Goal: Task Accomplishment & Management: Use online tool/utility

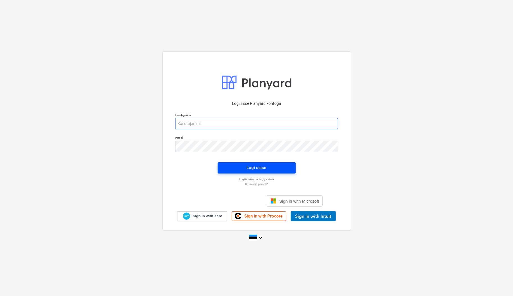
type input "[EMAIL_ADDRESS][DOMAIN_NAME]"
click at [273, 168] on span "Logi sisse" at bounding box center [256, 167] width 65 height 7
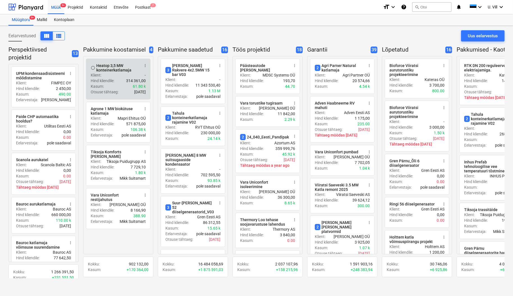
click at [109, 74] on div "Klient : -" at bounding box center [118, 75] width 55 height 6
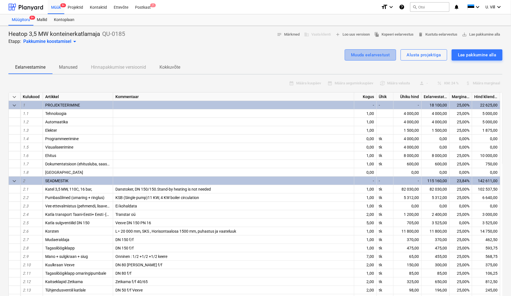
click at [383, 55] on div "Muuda eelarvestust" at bounding box center [370, 54] width 39 height 7
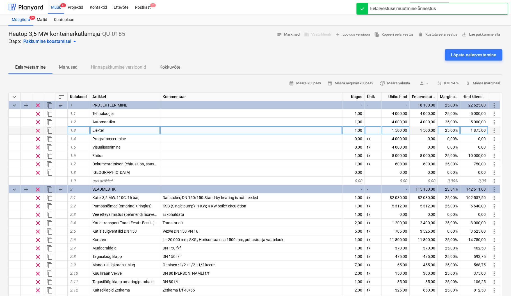
type textarea "x"
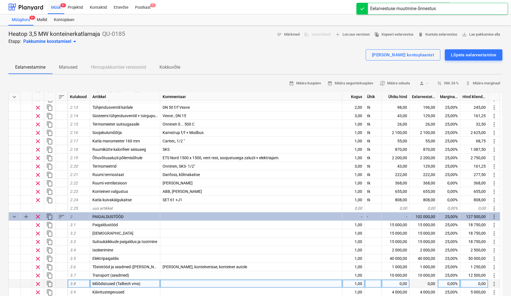
scroll to position [199, 0]
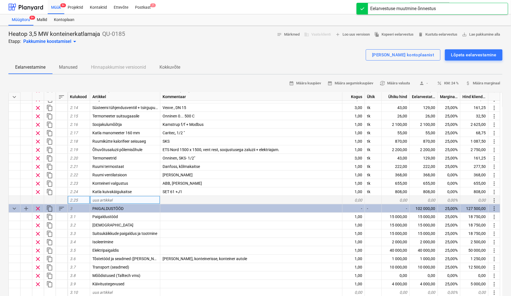
click at [116, 199] on div "uus artikkel" at bounding box center [125, 200] width 70 height 8
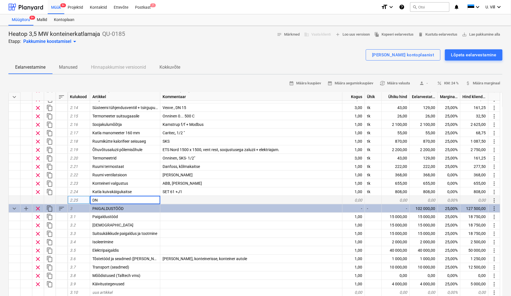
type input "D"
type input "[PERSON_NAME], Profibus DP"
click at [171, 200] on div at bounding box center [251, 200] width 182 height 8
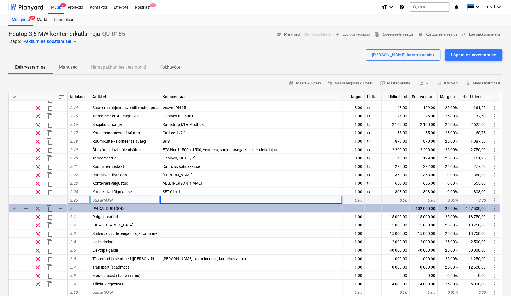
type textarea "x"
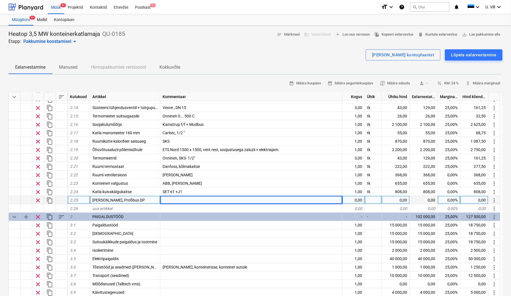
click at [173, 199] on div at bounding box center [251, 200] width 182 height 8
type input "Tagasivoolu Vexvele AUMA ajam + profibus DP distantsilt katlamaja käivitamiseks"
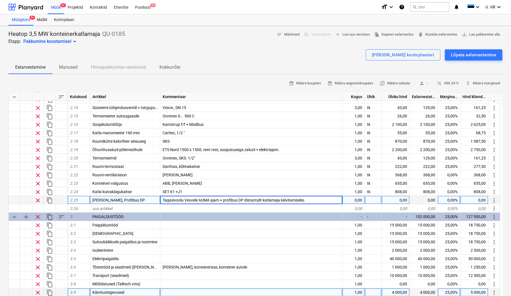
type textarea "x"
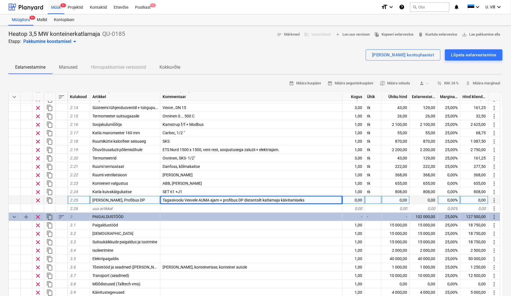
click at [357, 199] on div "0,00" at bounding box center [353, 200] width 22 height 8
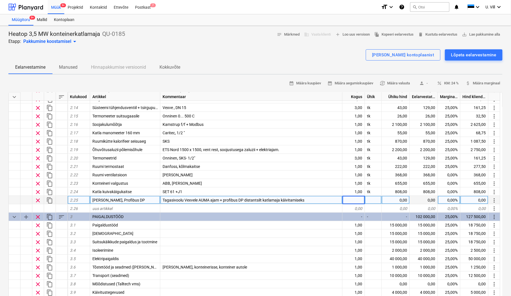
type input "1"
click at [370, 199] on div at bounding box center [373, 200] width 17 height 8
type textarea "x"
type input "tk"
click at [398, 199] on div "0,00" at bounding box center [396, 200] width 28 height 8
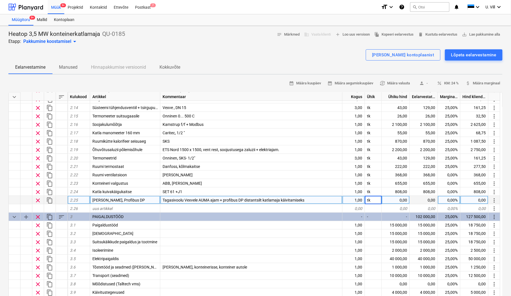
type textarea "x"
type input "3610"
click at [351, 56] on div "[PERSON_NAME] kontoplaanist Lõpeta eelarvestamine" at bounding box center [255, 54] width 494 height 11
type textarea "x"
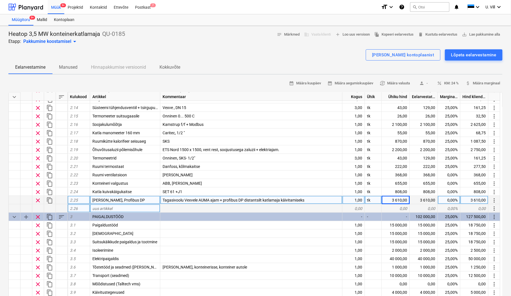
click at [119, 206] on div "uus artikkel" at bounding box center [125, 209] width 70 height 8
type input "Suitsukorstna tugikonstruktsioon"
click at [356, 207] on div "0,00" at bounding box center [353, 209] width 22 height 8
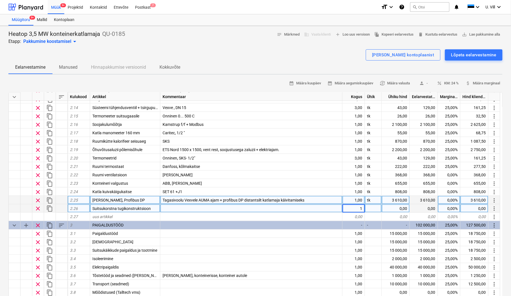
click at [367, 208] on div at bounding box center [373, 209] width 17 height 8
type textarea "x"
type input "tk"
click at [401, 208] on div "0,00" at bounding box center [396, 209] width 28 height 8
type textarea "x"
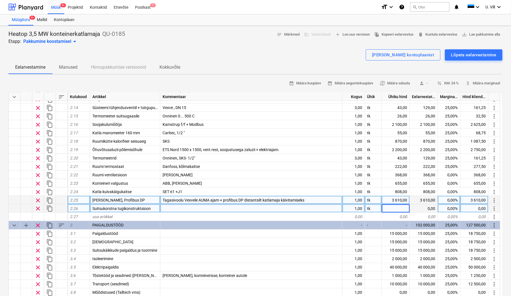
click at [187, 206] on div at bounding box center [251, 209] width 182 height 8
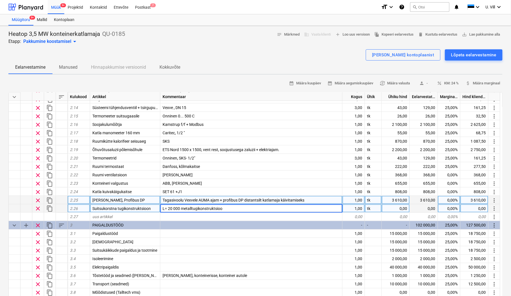
type input "L= 20 000 metalltugikonstruktsioon"
click at [402, 208] on div "0,00" at bounding box center [396, 209] width 28 height 8
type textarea "x"
type input "4877"
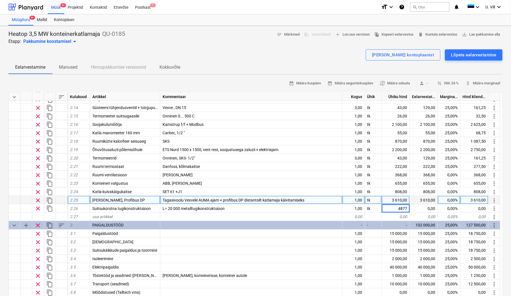
click at [259, 44] on div "Heatop 3,5 MW konteinerkatlamaja QU-0185 Etapp: Pakkumine koostamisel arrow_dro…" at bounding box center [255, 37] width 494 height 15
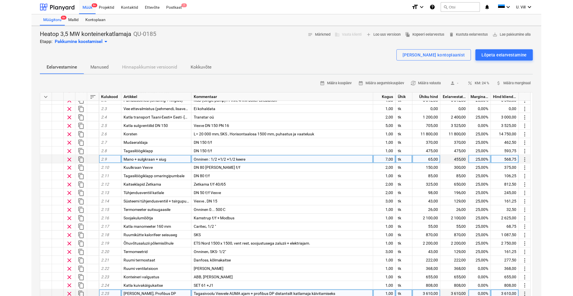
scroll to position [100, 0]
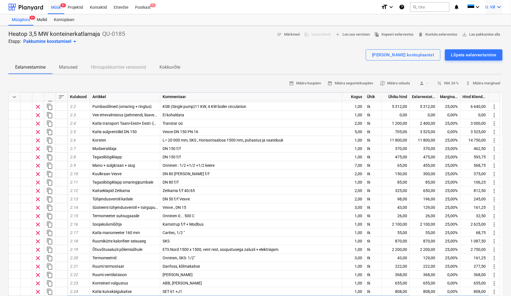
type textarea "x"
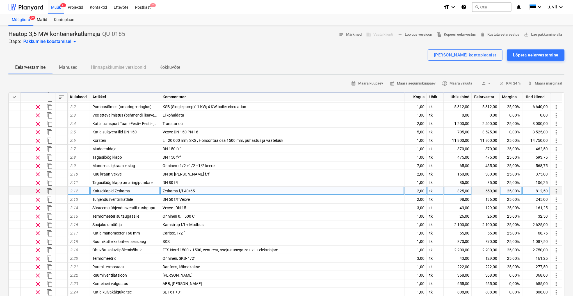
scroll to position [150, 0]
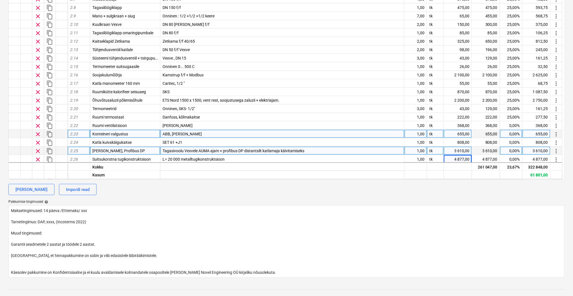
click at [130, 132] on div "Konteineri valgustus" at bounding box center [125, 134] width 70 height 8
click at [130, 132] on input "Konteineri valgustus" at bounding box center [125, 134] width 70 height 8
type input "Konteineri valgustus/välisvalgustus"
click at [188, 132] on div "ABB, [PERSON_NAME]" at bounding box center [282, 134] width 244 height 8
type textarea "x"
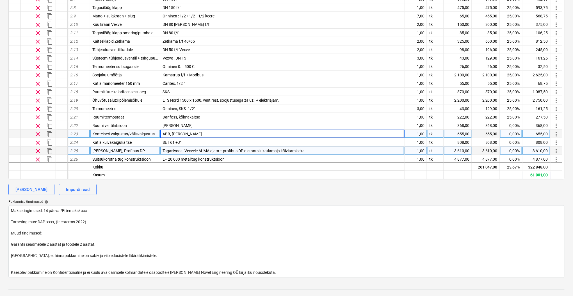
click at [189, 134] on input "ABB, [PERSON_NAME]" at bounding box center [282, 134] width 244 height 8
type input "ABB, [PERSON_NAME], valgustid."
click at [460, 133] on div "655,00" at bounding box center [458, 134] width 28 height 8
type textarea "x"
type input "766"
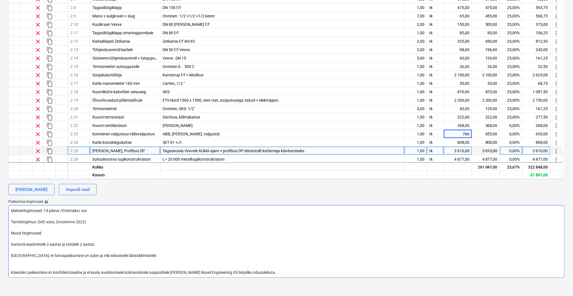
click at [421, 215] on textarea "Maksetingimused: 14 päeva /Ettemaks/ xxx Tarnetingimus: DAP, xxxx, (Incoterms 2…" at bounding box center [286, 241] width 556 height 72
type textarea "x"
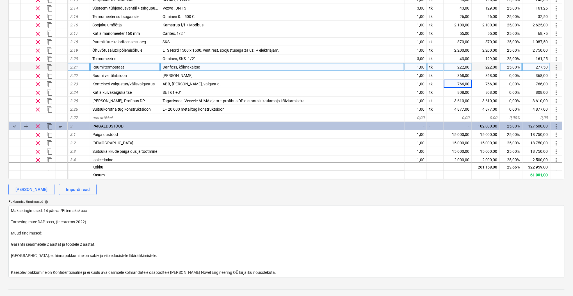
click at [182, 66] on span "Danfoss, kõlmakaitse" at bounding box center [180, 67] width 37 height 4
click at [182, 66] on input "Danfoss, kõlmakaitse" at bounding box center [282, 67] width 244 height 8
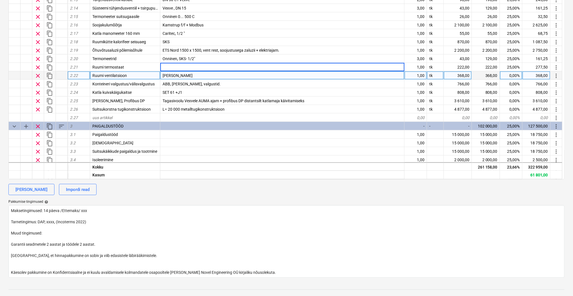
type input "õ"
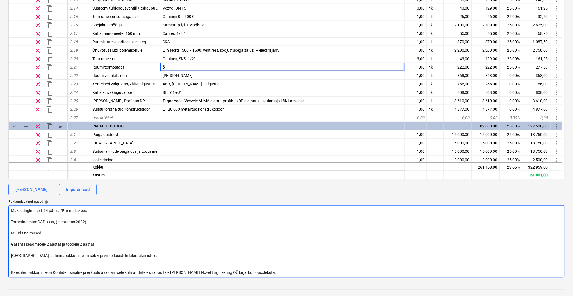
click at [282, 219] on textarea "Maksetingimused: 14 päeva /Ettemaks/ xxx Tarnetingimus: DAP, xxxx, (Incoterms 2…" at bounding box center [286, 241] width 556 height 72
type textarea "x"
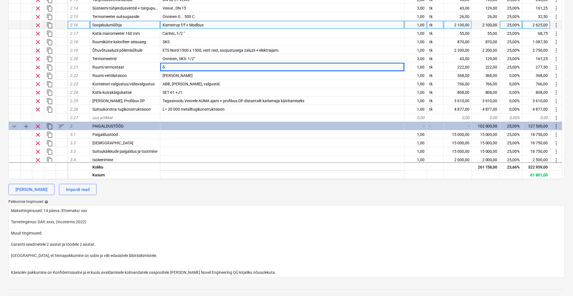
click at [285, 22] on div "Kamstrup f/f + Modbus" at bounding box center [282, 25] width 244 height 8
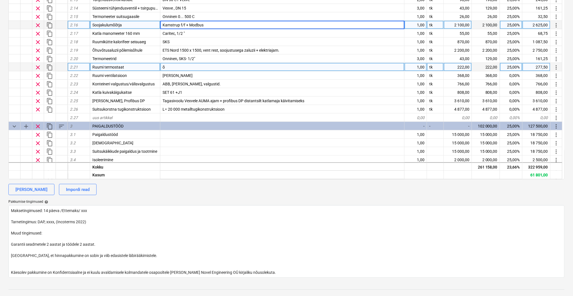
click at [191, 68] on div "õ" at bounding box center [282, 67] width 244 height 8
type input "Danfoss ruumitermostaat"
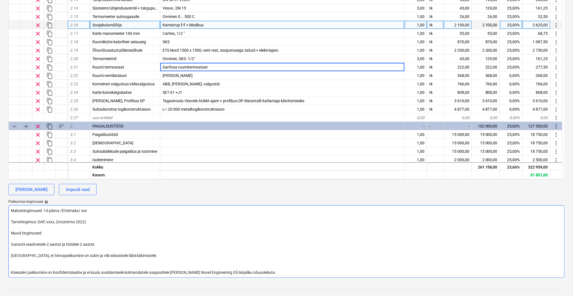
click at [320, 242] on textarea "Maksetingimused: 14 päeva /Ettemaks/ xxx Tarnetingimus: DAP, xxxx, (Incoterms 2…" at bounding box center [286, 241] width 556 height 72
type textarea "x"
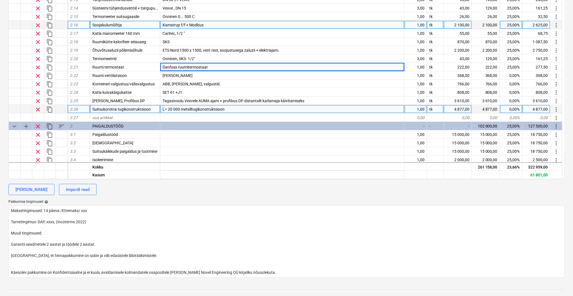
drag, startPoint x: 197, startPoint y: 99, endPoint x: 198, endPoint y: 107, distance: 7.4
click at [197, 100] on span "Tagasivoolu Vexvele AUMA ajam + profibus DP distantsilt katlamaja käivitamiseks" at bounding box center [233, 100] width 142 height 4
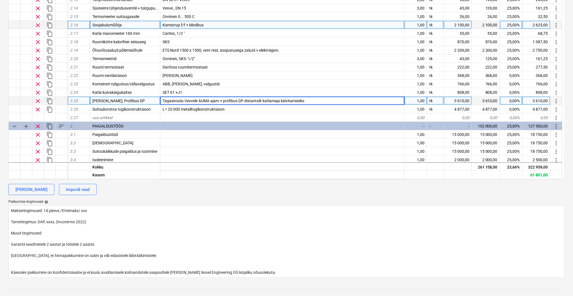
click at [199, 98] on input "Tagasivoolu Vexvele AUMA ajam + profibus DP distantsilt katlamaja käivitamiseks" at bounding box center [282, 101] width 244 height 8
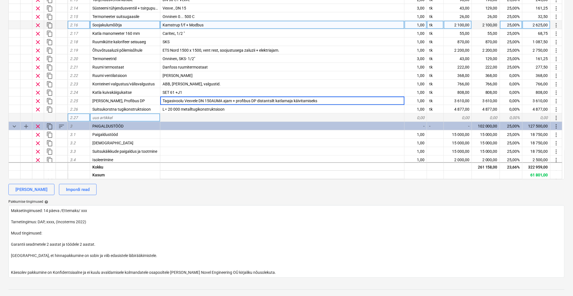
type input "Tagasivoolu Vexvele DN 150 AUMA ajam + profibus DP distantsilt katlamaja käivit…"
click at [362, 261] on textarea "Maksetingimused: 14 päeva /Ettemaks/ xxx Tarnetingimus: DAP, xxxx, (Incoterms 2…" at bounding box center [286, 241] width 556 height 72
type textarea "x"
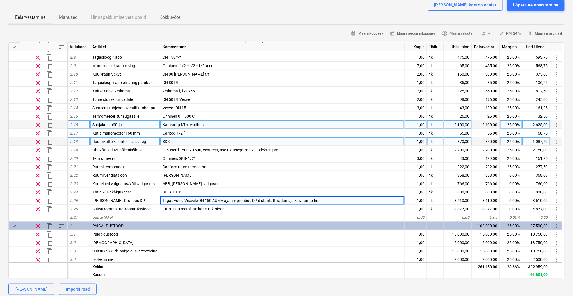
click at [459, 141] on div "870,00" at bounding box center [458, 141] width 28 height 8
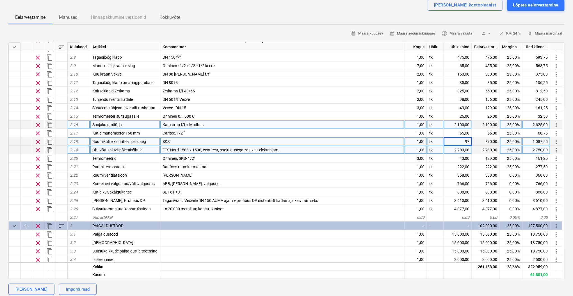
type input "975"
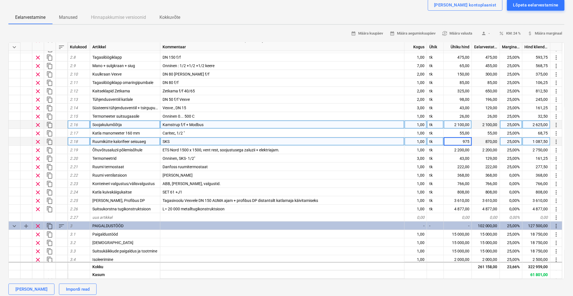
click at [329, 8] on div "[PERSON_NAME] kontoplaanist Lõpeta eelarvestamine" at bounding box center [286, 4] width 556 height 11
type textarea "x"
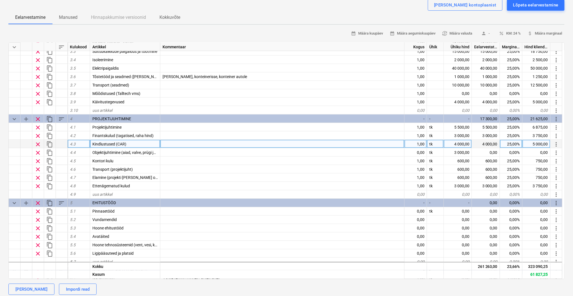
scroll to position [395, 0]
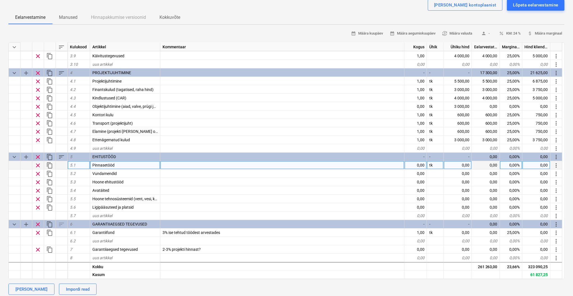
click at [177, 164] on div at bounding box center [282, 165] width 244 height 8
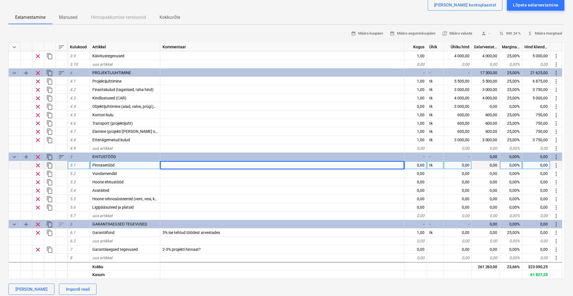
click at [267, 11] on div "Eelarvestamine Manused Hinnapakkumise versioonid Kokkuvõte" at bounding box center [286, 17] width 556 height 13
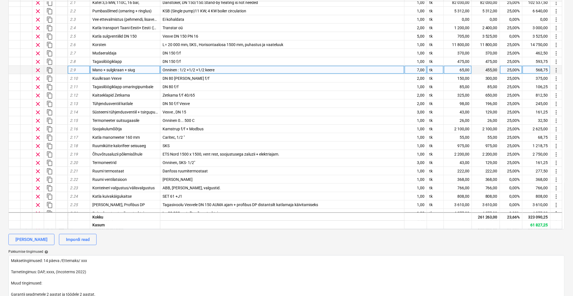
scroll to position [195, 0]
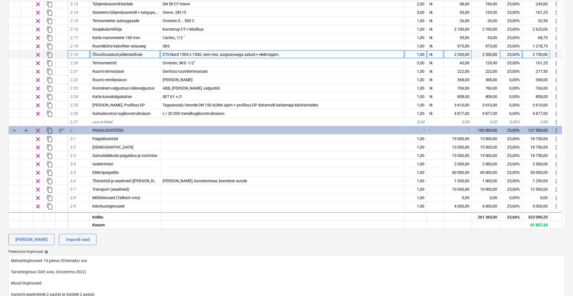
click at [245, 53] on span "ETS Nord 1500 x 1500, vent rest, soojustusega zaluzii + elektriajam." at bounding box center [220, 54] width 117 height 4
click at [246, 53] on input "ETS Nord 1500 x 1500, vent rest, soojustusega zaluzii + elektriajam." at bounding box center [282, 54] width 244 height 8
click at [281, 53] on input "ETS Nord 1500 x 1500, vent rest, soojustusega saluzii + elektriajam." at bounding box center [282, 54] width 244 height 8
type input "ETS Nord 1500 x 1500, vent rest, soojustusega saluzii + elektriajam 24 V"
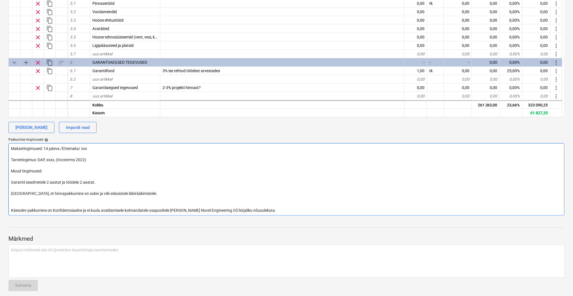
scroll to position [215, 0]
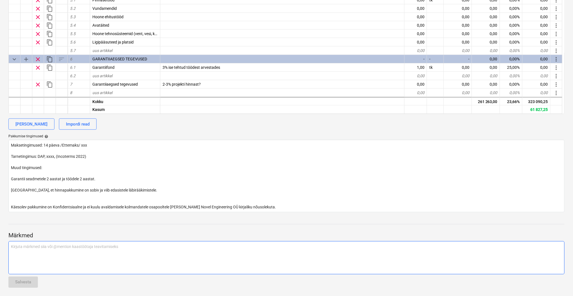
click at [142, 246] on p "Kirjuta märkmed siia või @mention kaastöötaja teavitamiseks ﻿" at bounding box center [286, 247] width 551 height 6
type textarea "x"
click at [146, 248] on p "Kirjuta märkmed siia või @mention kaastöötaja teavitamiseks ﻿" at bounding box center [286, 247] width 551 height 6
click at [144, 249] on div "Kirjuta märkmed siia või @mention kaastöötaja teavitamiseks ﻿" at bounding box center [286, 257] width 556 height 33
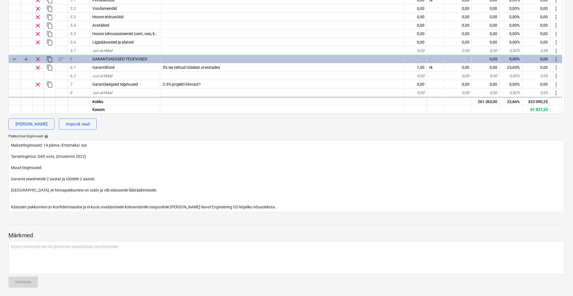
click at [27, 282] on div "Märkmed Kirjuta märkmed siia või @mention kaastöötaja teavitamiseks ﻿ Salvesta" at bounding box center [286, 254] width 556 height 75
click at [29, 282] on div "Märkmed Kirjuta märkmed siia või @mention kaastöötaja teavitamiseks ﻿ Salvesta" at bounding box center [286, 254] width 556 height 75
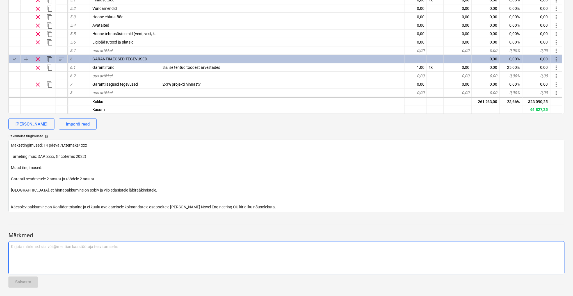
click at [128, 251] on div "Kirjuta märkmed siia või @mention kaastöötaja teavitamiseks ﻿" at bounding box center [286, 257] width 556 height 33
click at [103, 245] on p "Kirjuta märkmed siia või @mention kaastöötaja teavitamiseks ﻿" at bounding box center [286, 247] width 551 height 6
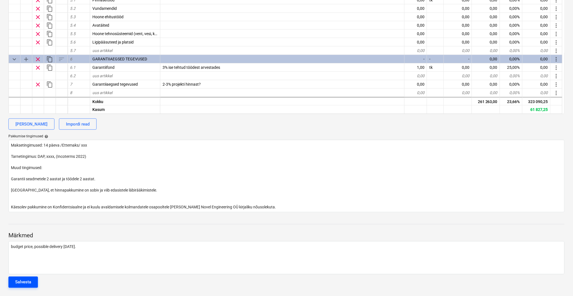
click at [30, 282] on div "Salvesta" at bounding box center [23, 281] width 16 height 7
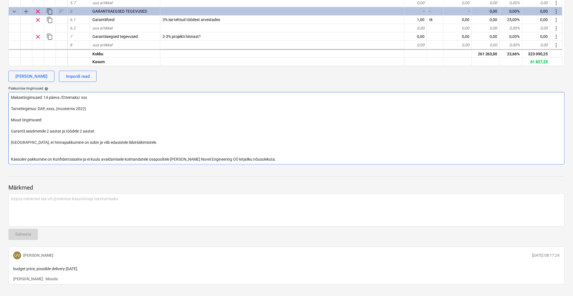
scroll to position [273, 0]
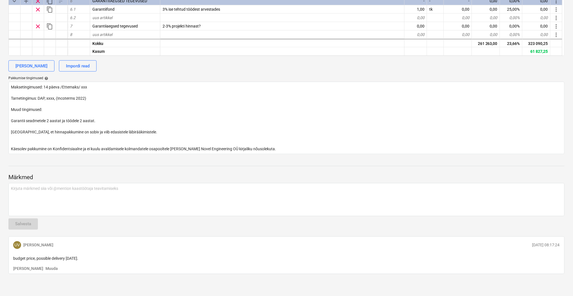
click at [90, 258] on p "budget price, possible delivery [DATE]." at bounding box center [286, 259] width 546 height 6
click at [86, 258] on p "budget price, possible delivery [DATE]." at bounding box center [286, 259] width 546 height 6
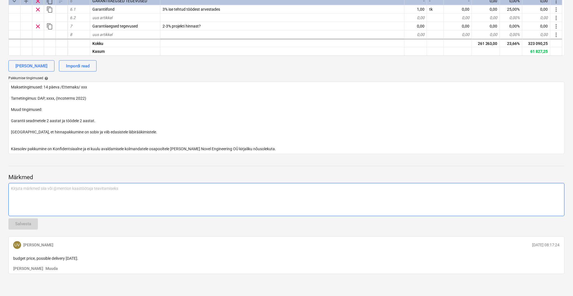
click at [36, 192] on div "Kirjuta märkmed siia või @mention kaastöötaja teavitamiseks ﻿" at bounding box center [286, 199] width 556 height 33
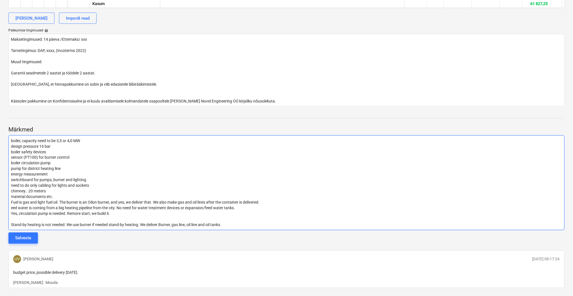
scroll to position [335, 0]
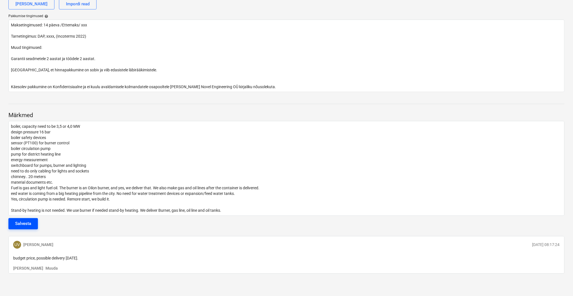
click at [32, 223] on button "Salvesta" at bounding box center [22, 223] width 29 height 11
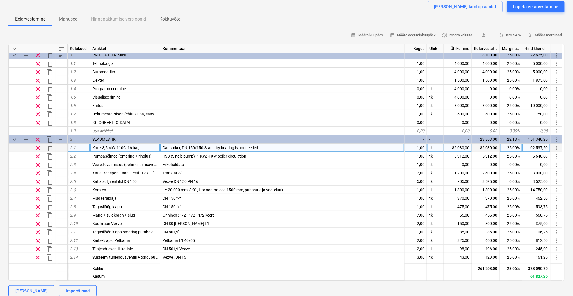
scroll to position [0, 0]
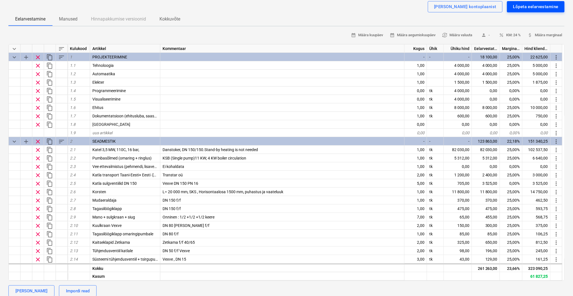
click at [512, 4] on div "Lõpeta eelarvestamine" at bounding box center [535, 6] width 45 height 7
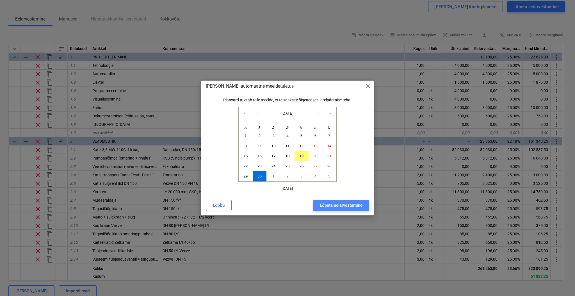
click at [341, 204] on div "Lõpeta eelarvestamine" at bounding box center [341, 204] width 43 height 7
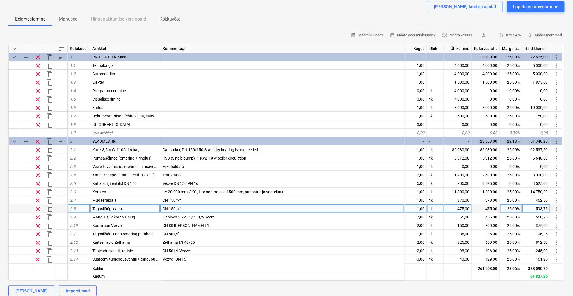
type textarea "x"
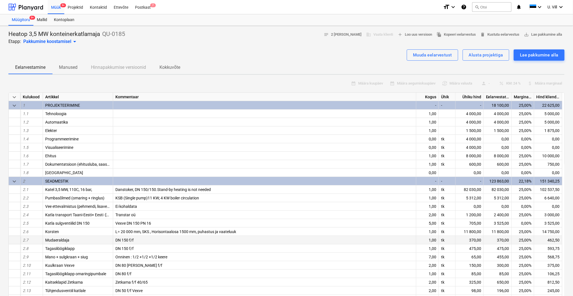
click at [74, 241] on div "Mudaeraldaja" at bounding box center [78, 240] width 70 height 8
click at [69, 240] on div "Mudaeraldaja" at bounding box center [78, 240] width 70 height 8
click at [76, 239] on div "Mudaeraldaja" at bounding box center [78, 240] width 70 height 8
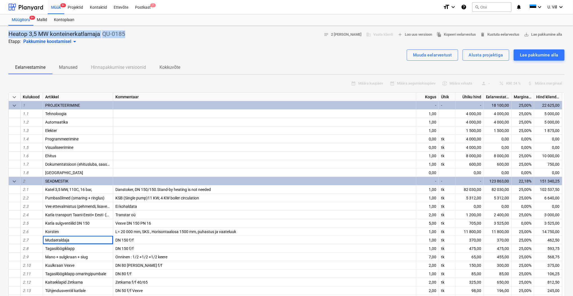
drag, startPoint x: 137, startPoint y: 36, endPoint x: 6, endPoint y: 38, distance: 130.7
copy div "Heatop 3,5 MW konteinerkatlamaja QU-0185"
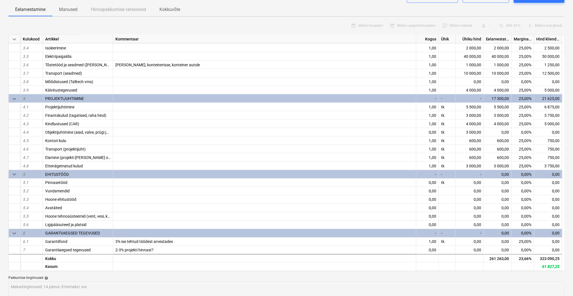
scroll to position [100, 0]
